Goal: Navigation & Orientation: Find specific page/section

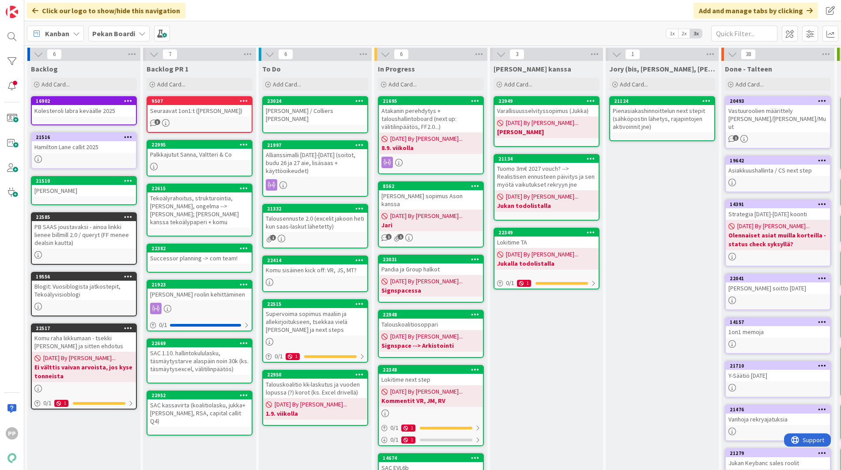
click at [125, 38] on b "Pekan Boardi" at bounding box center [113, 33] width 43 height 9
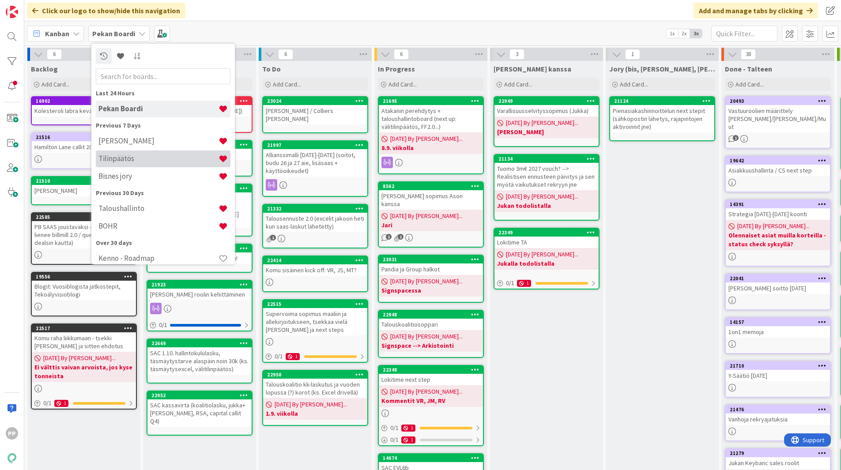
click at [137, 164] on div "Tilinpäätös" at bounding box center [163, 159] width 135 height 17
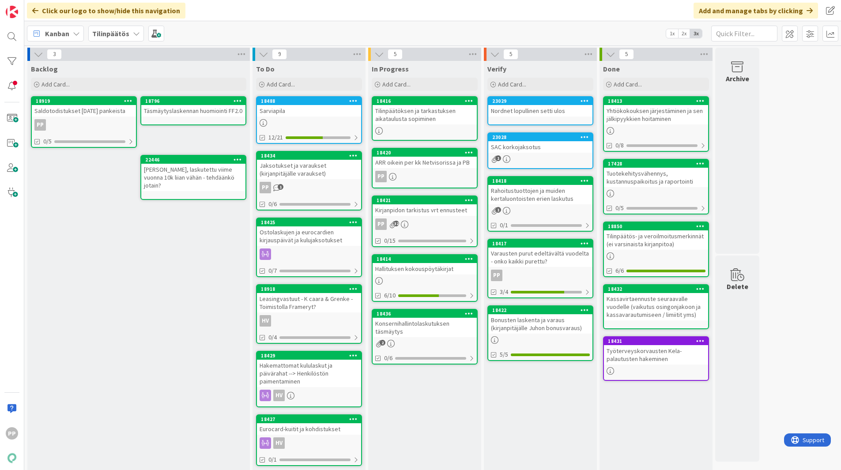
click at [416, 272] on div "Hallituksen kokouspöytäkirjat" at bounding box center [425, 268] width 104 height 11
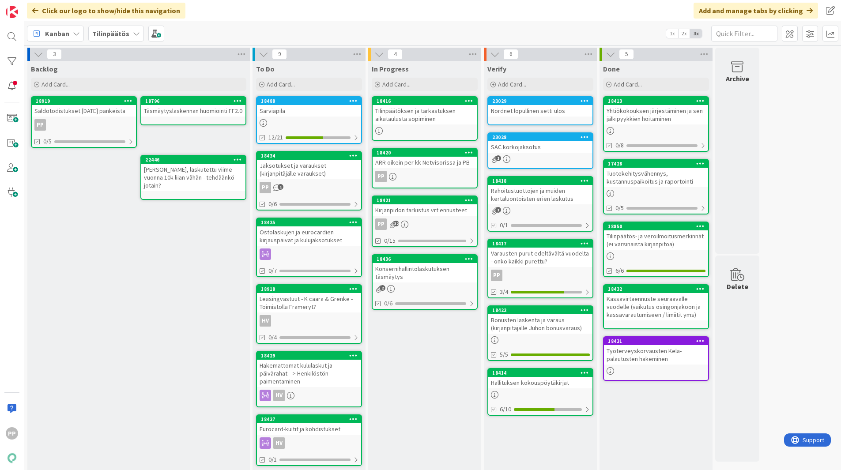
click at [425, 376] on div "In Progress Add Card... 18416 Tilinpäätöksen ja tarkastuksen aikataulusta sopim…" at bounding box center [424, 348] width 113 height 574
click at [333, 168] on div "Jaksotukset ja varaukset (kirjanpitäjälle varaukset)" at bounding box center [309, 169] width 104 height 19
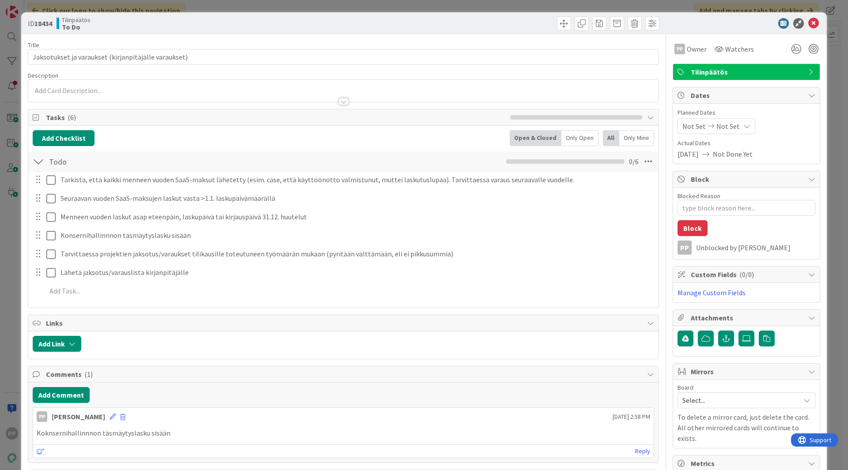
type textarea "x"
click at [4, 224] on div "ID 18434 Tilinpäätös To Do Title 52 / 128 Jaksotukset ja varaukset (kirjanpitäj…" at bounding box center [424, 235] width 848 height 470
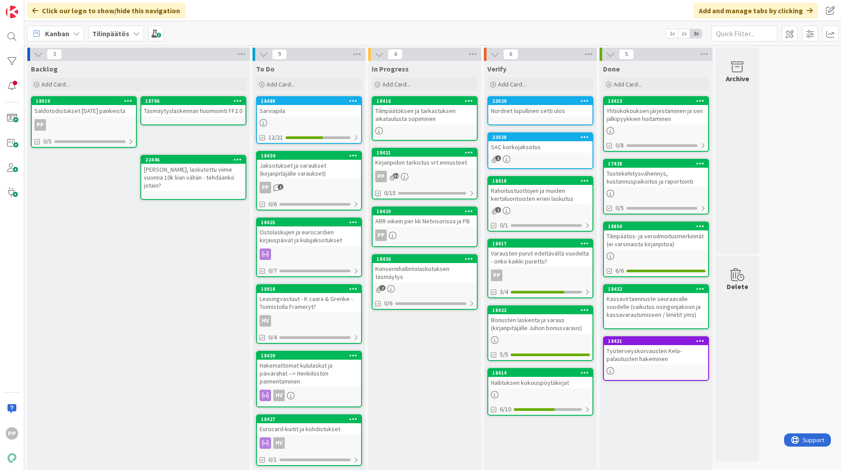
click at [426, 406] on div "In Progress Add Card... 18416 Tilinpäätöksen ja tarkastuksen aikataulusta sopim…" at bounding box center [424, 348] width 113 height 574
click at [424, 406] on div "In Progress Add Card... 18416 Tilinpäätöksen ja tarkastuksen aikataulusta sopim…" at bounding box center [424, 348] width 113 height 574
click at [386, 424] on div "In Progress Add Card... 18416 Tilinpäätöksen ja tarkastuksen aikataulusta sopim…" at bounding box center [424, 348] width 113 height 574
